Goal: Navigation & Orientation: Find specific page/section

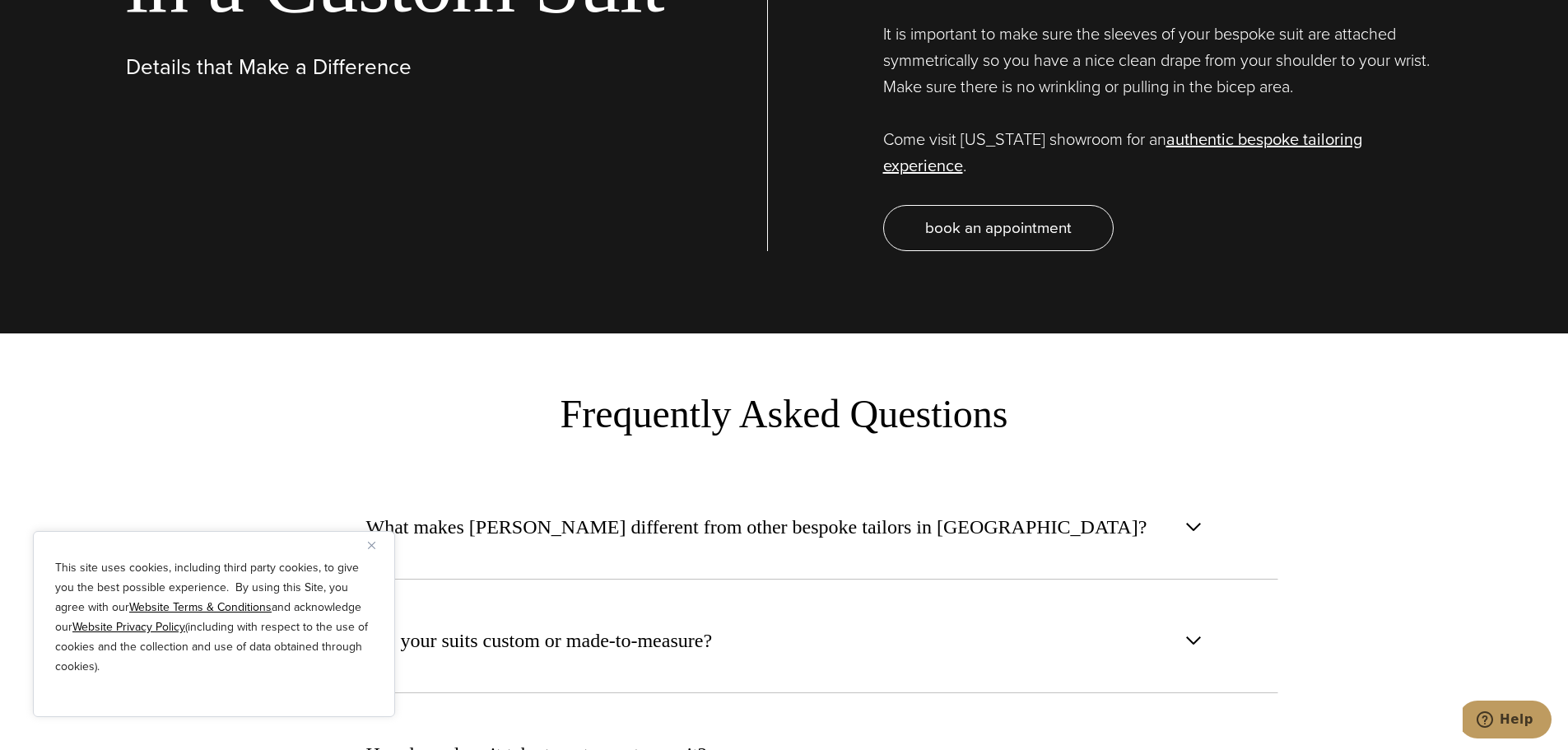
scroll to position [6157, 0]
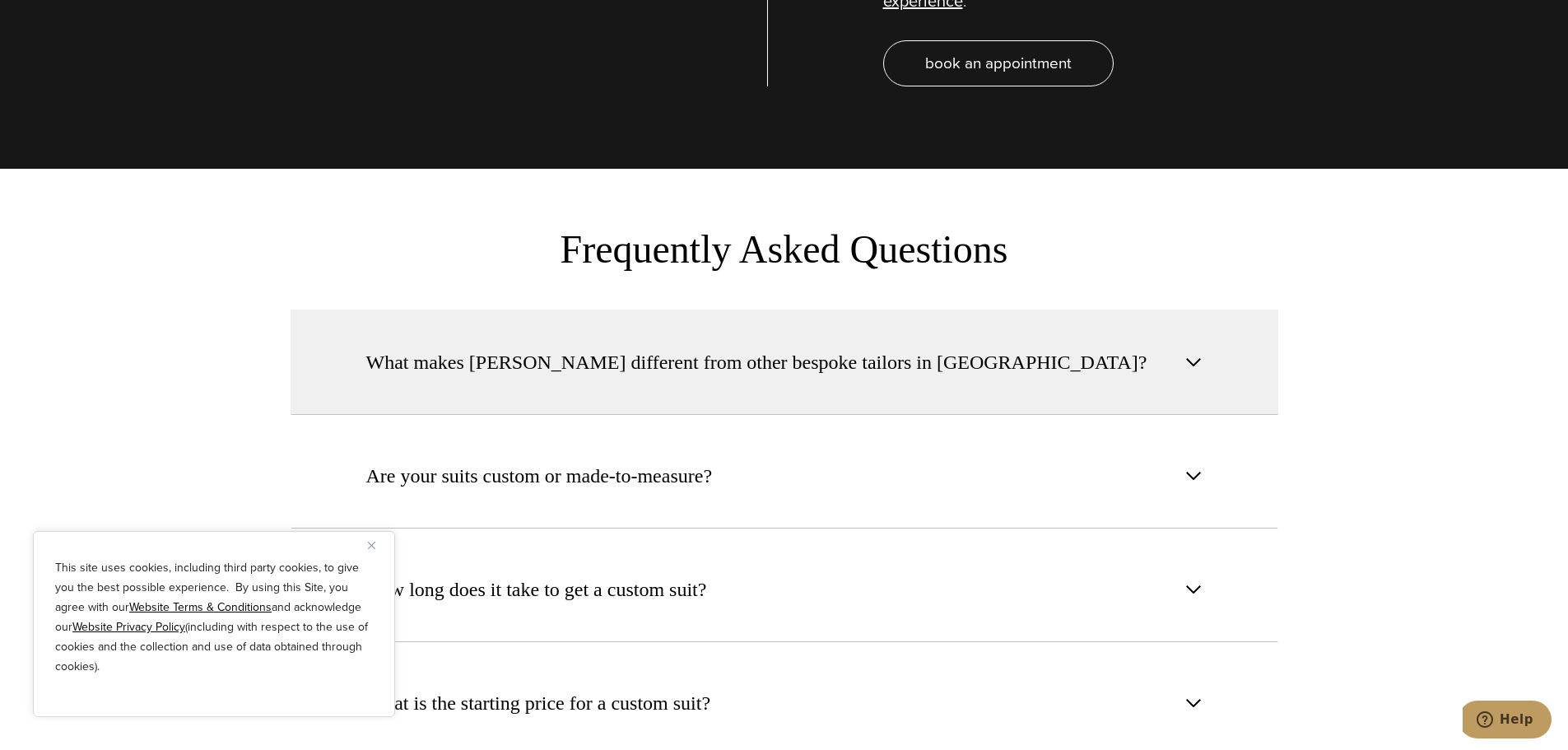
click at [1202, 323] on button "What makes Alan David different from other bespoke tailors in NYC?" at bounding box center [784, 362] width 988 height 106
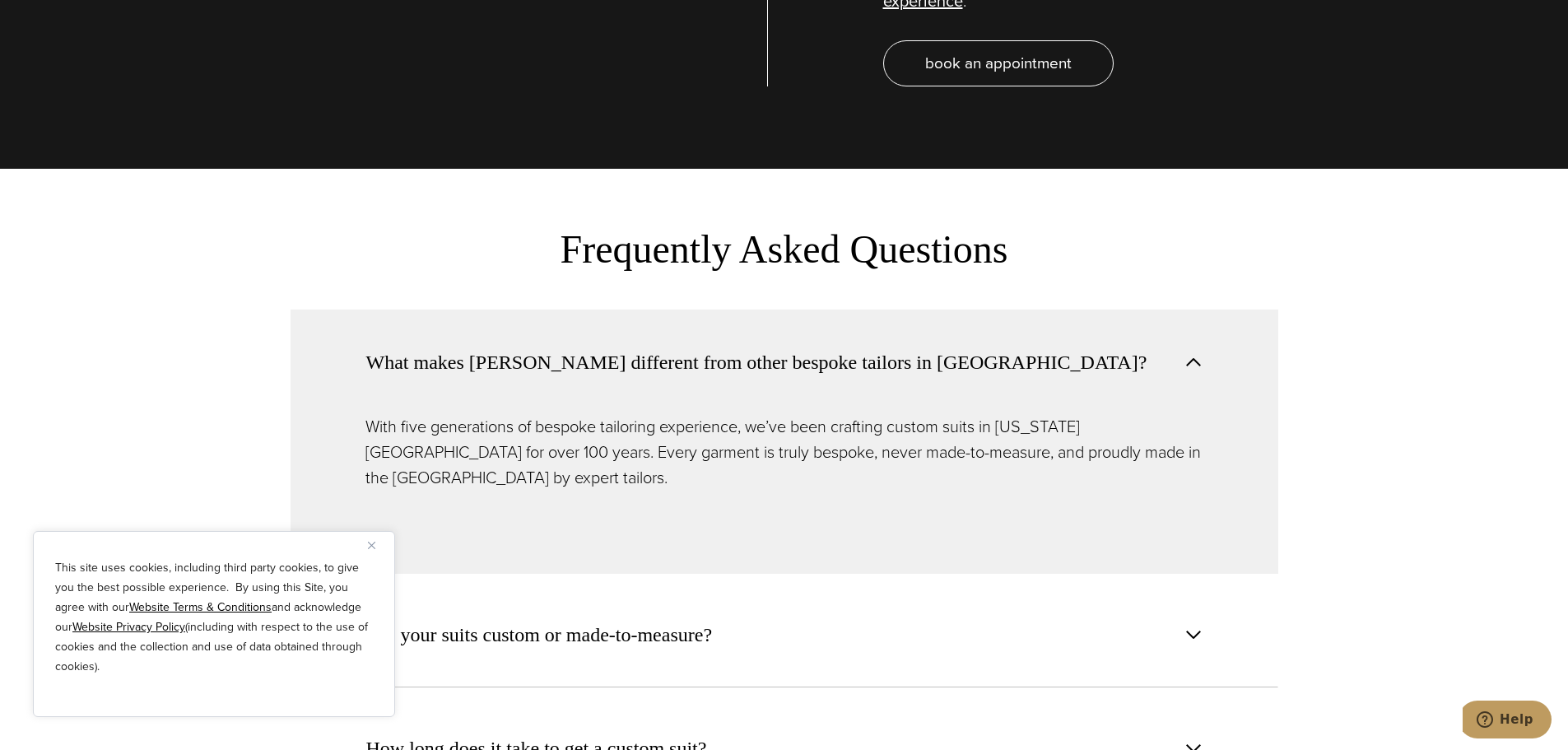
click at [370, 545] on img "Close" at bounding box center [371, 545] width 7 height 7
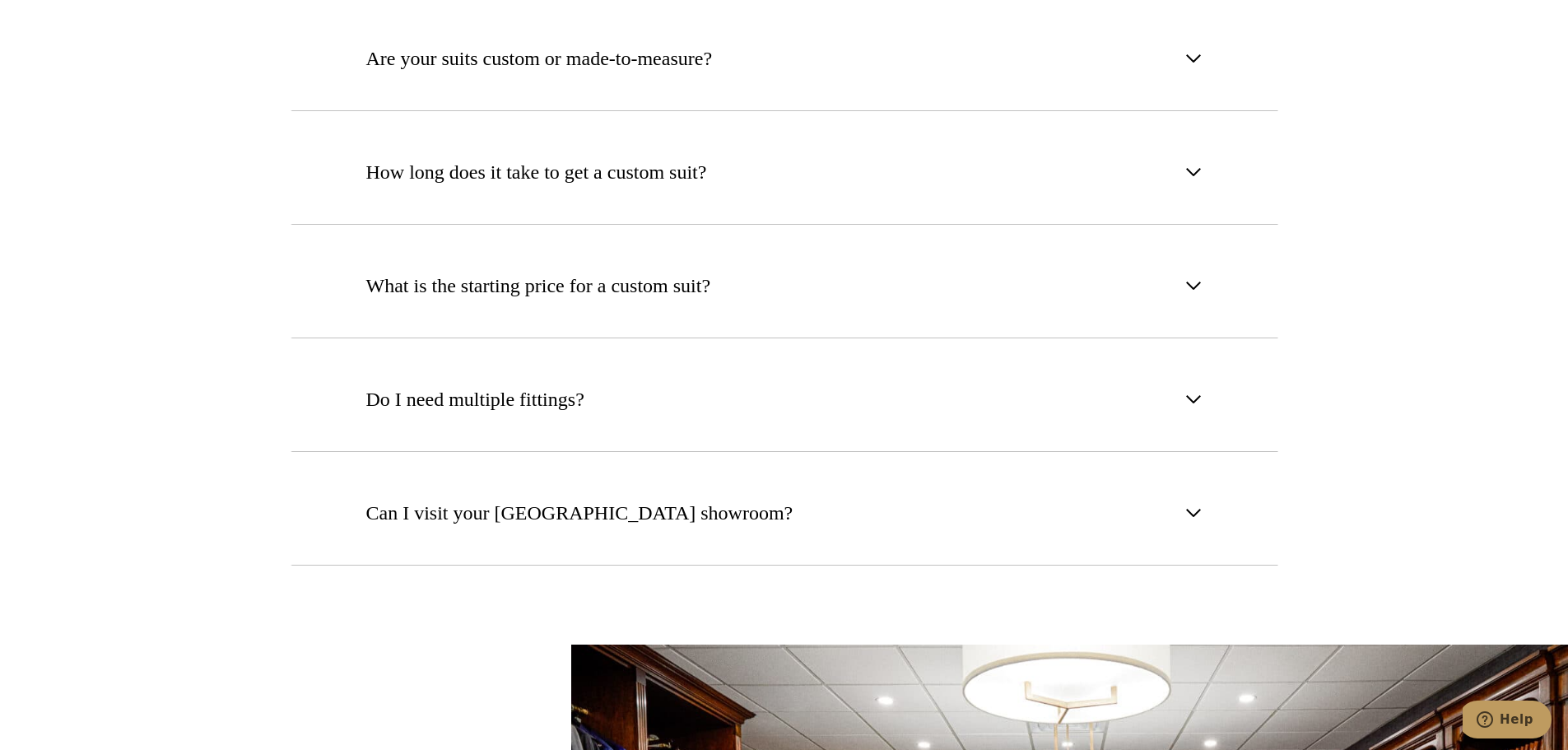
scroll to position [6403, 0]
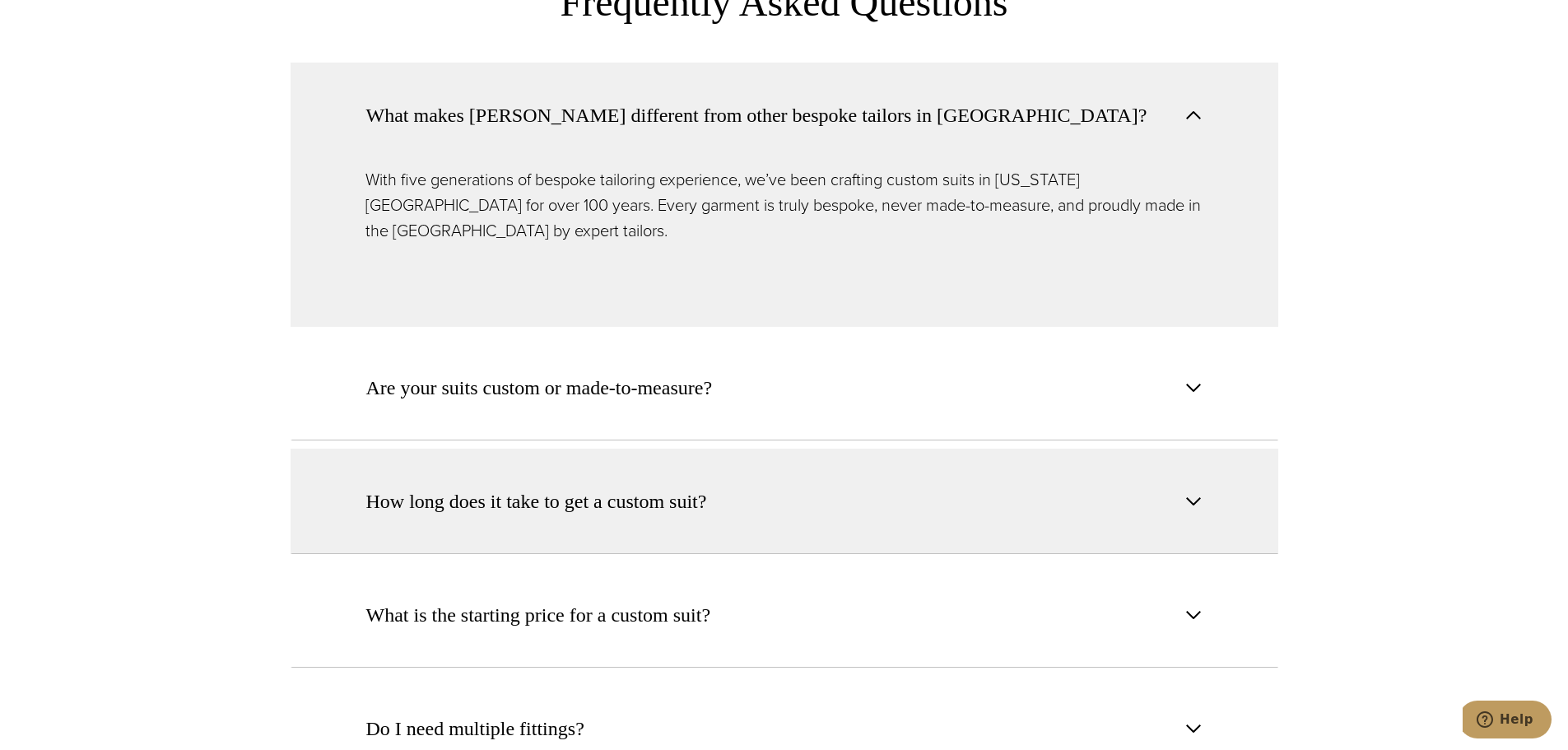
click at [1189, 492] on span "button" at bounding box center [1194, 502] width 20 height 20
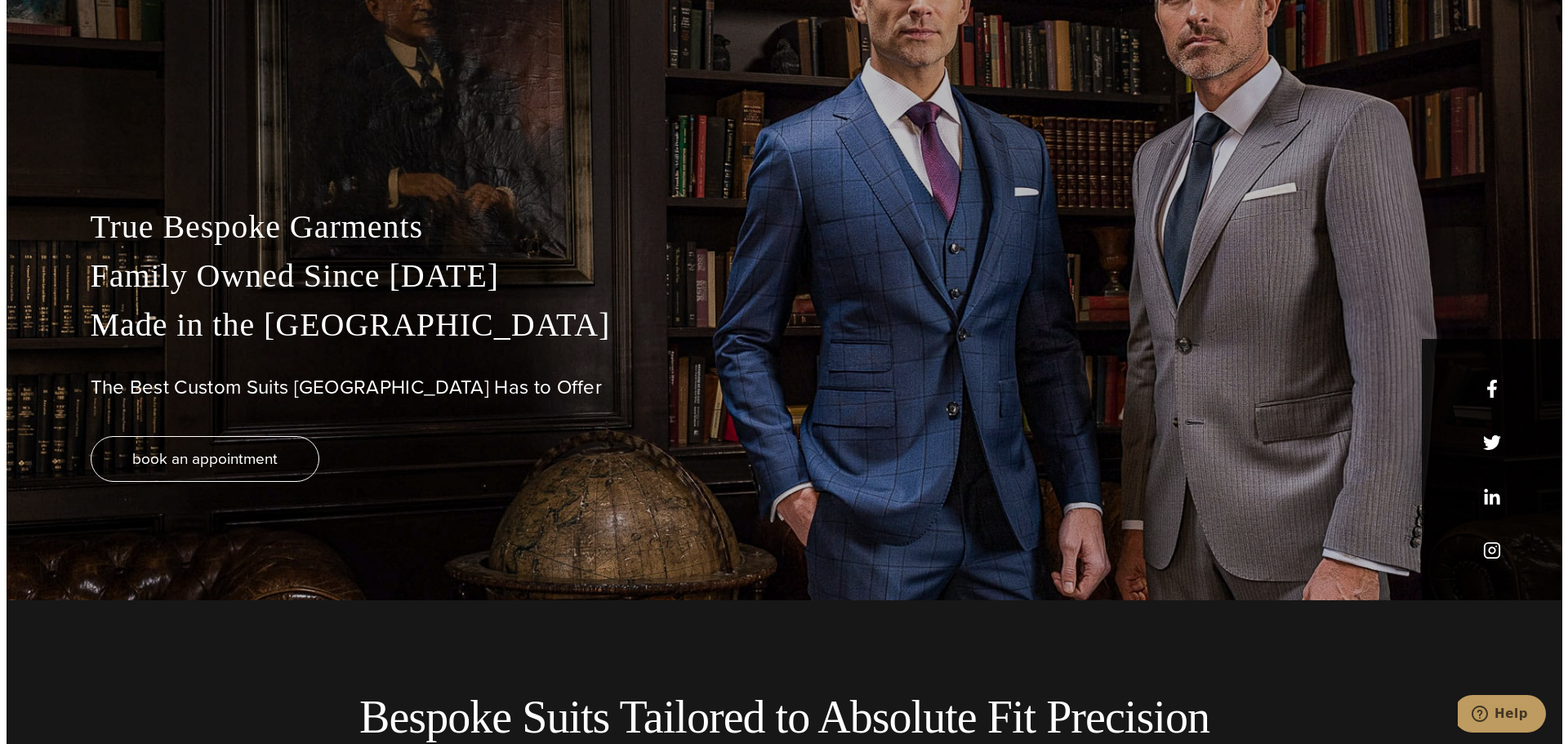
scroll to position [0, 0]
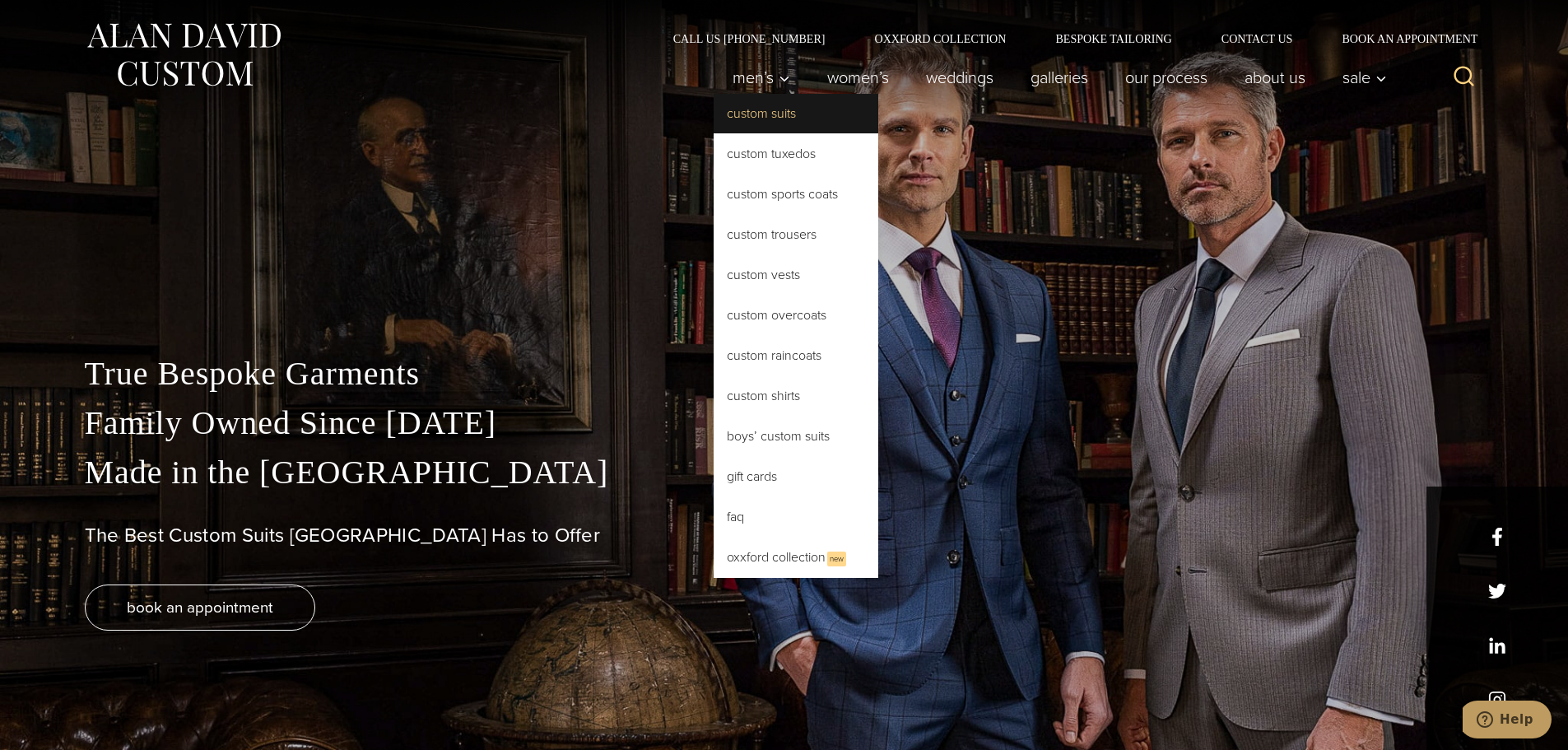
click at [776, 106] on link "Custom Suits" at bounding box center [796, 114] width 165 height 40
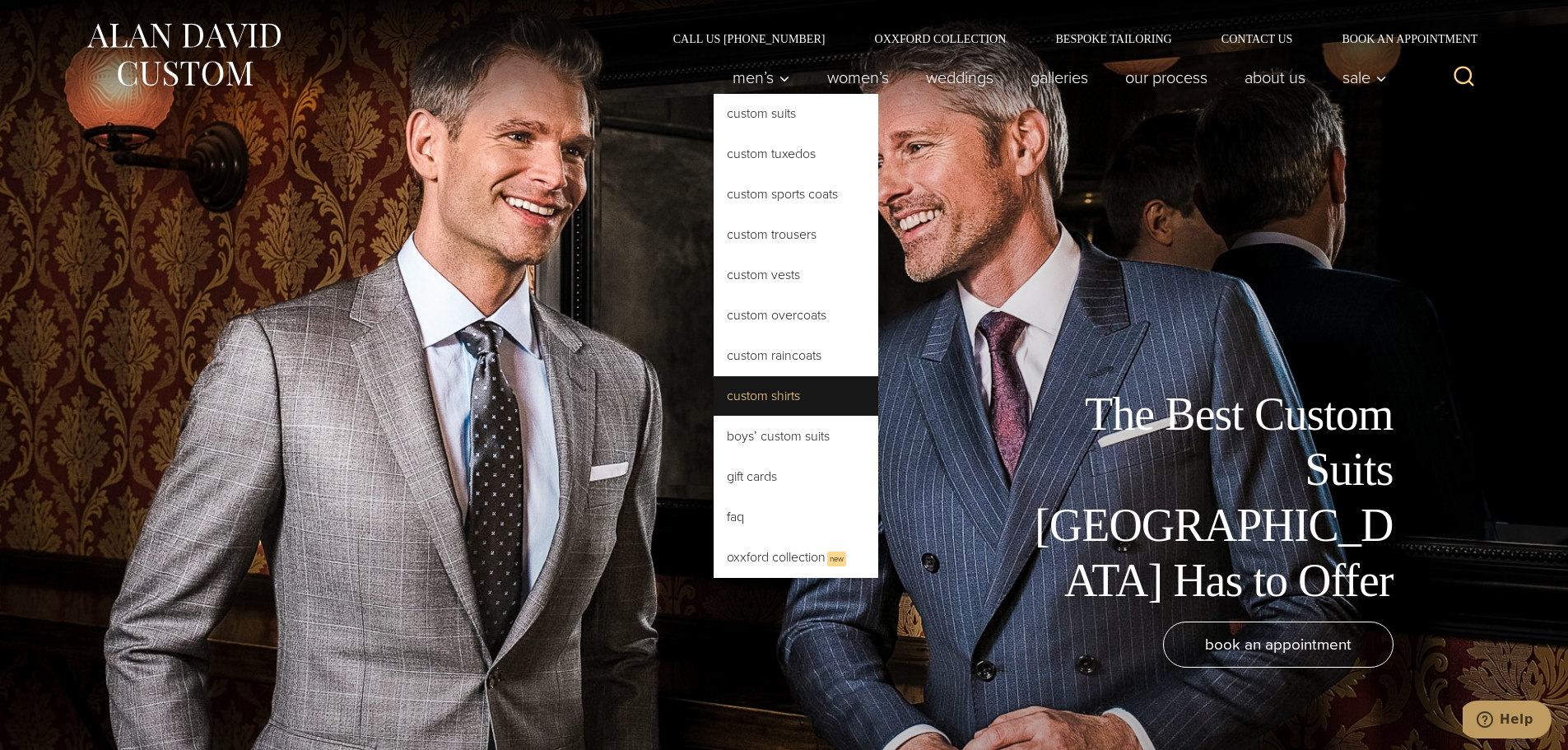
click at [752, 395] on link "Custom Shirts" at bounding box center [796, 396] width 165 height 40
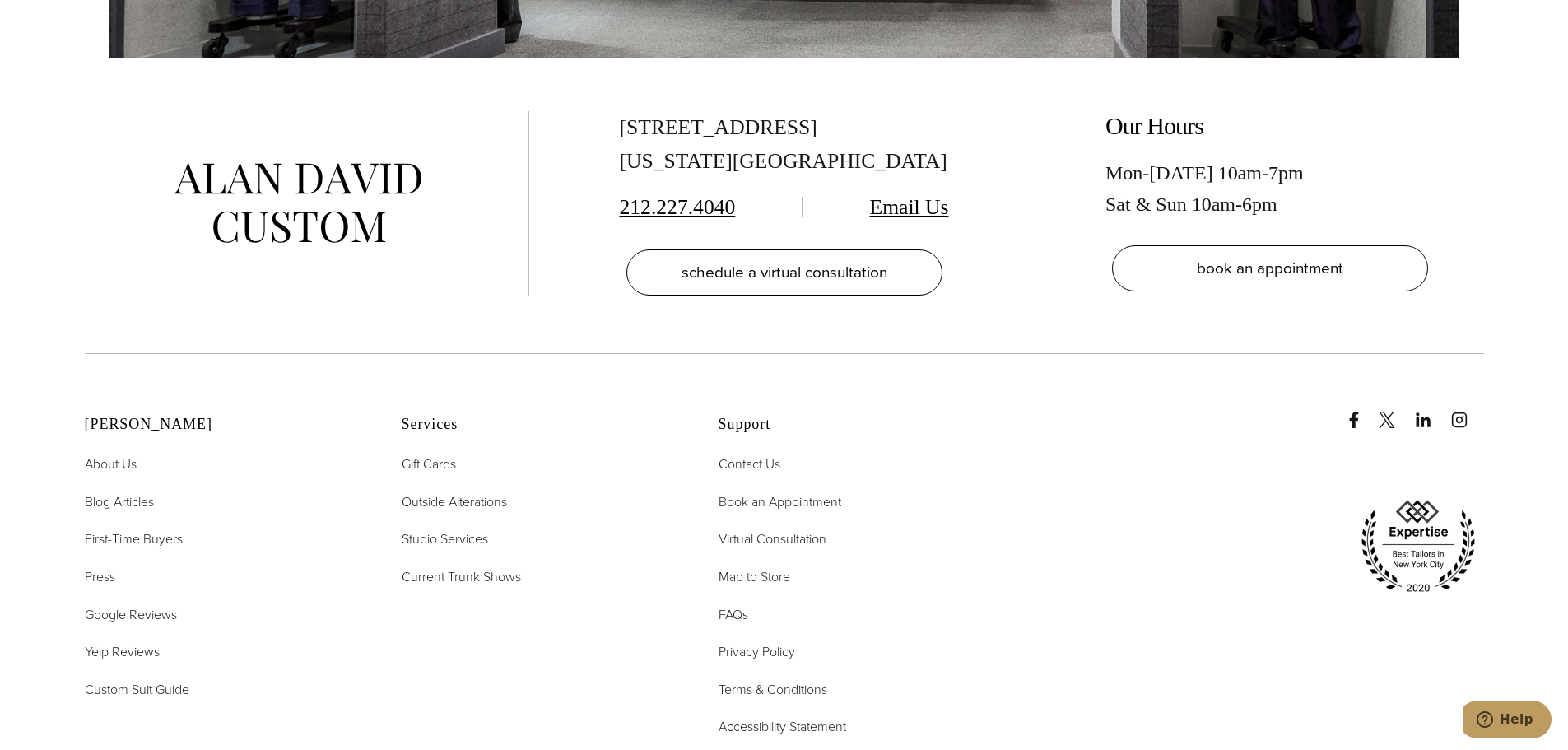
scroll to position [10211, 0]
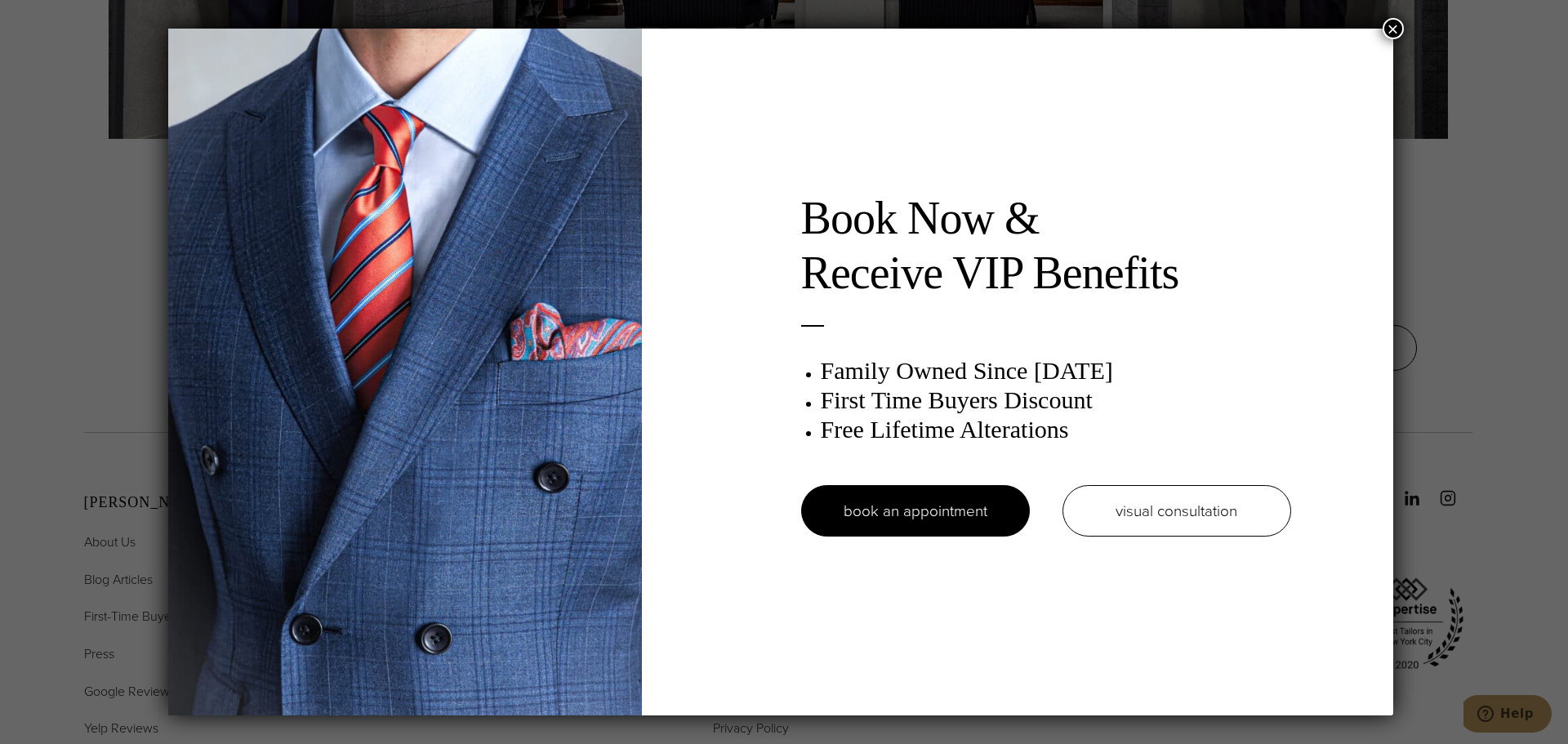
click at [1390, 28] on button "×" at bounding box center [1394, 29] width 21 height 21
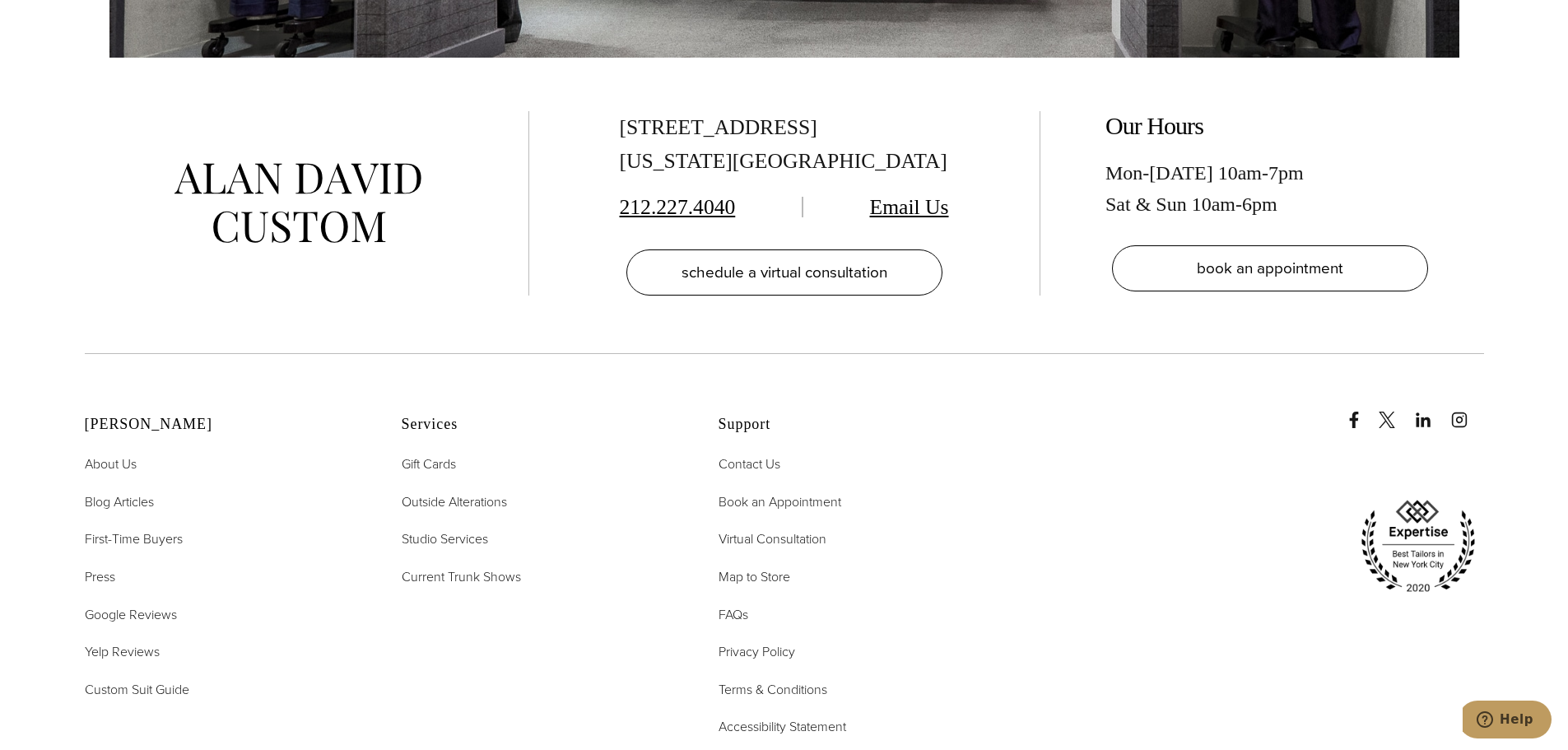
scroll to position [10047, 0]
